Goal: Navigation & Orientation: Find specific page/section

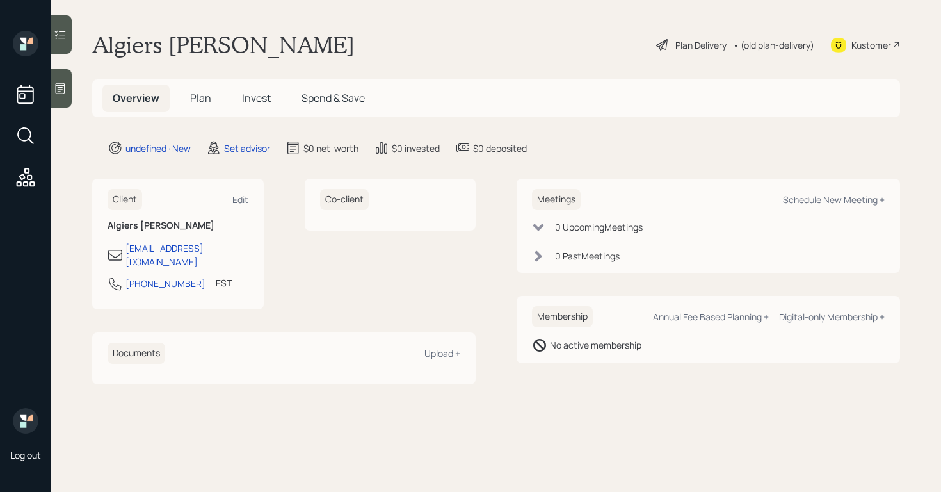
click at [58, 86] on icon at bounding box center [60, 88] width 13 height 13
